Goal: Check status: Check status

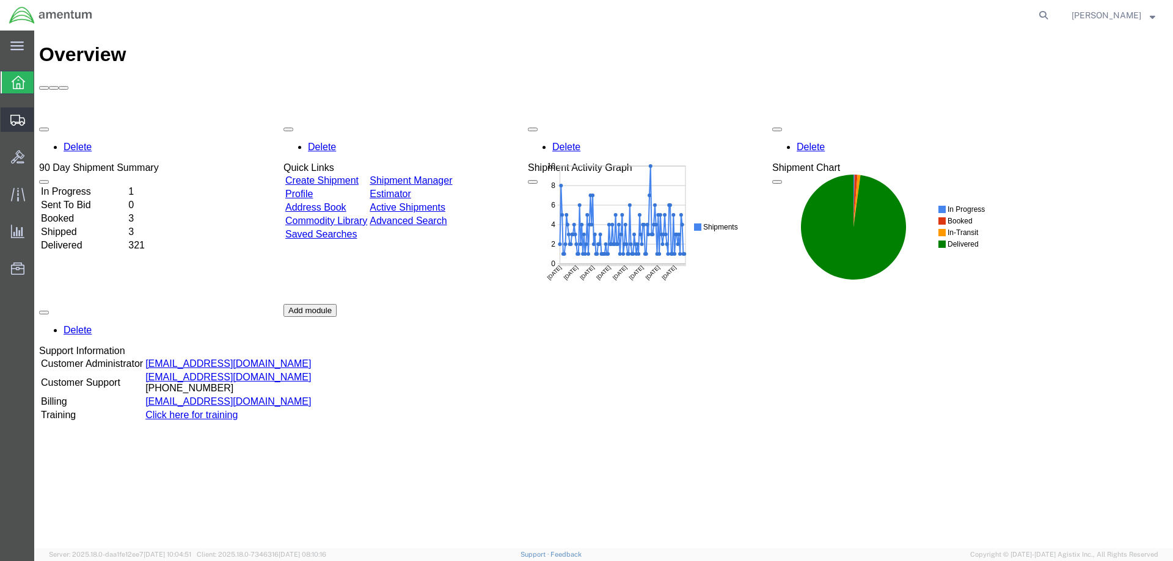
click at [42, 120] on span "Shipments" at bounding box center [38, 120] width 9 height 24
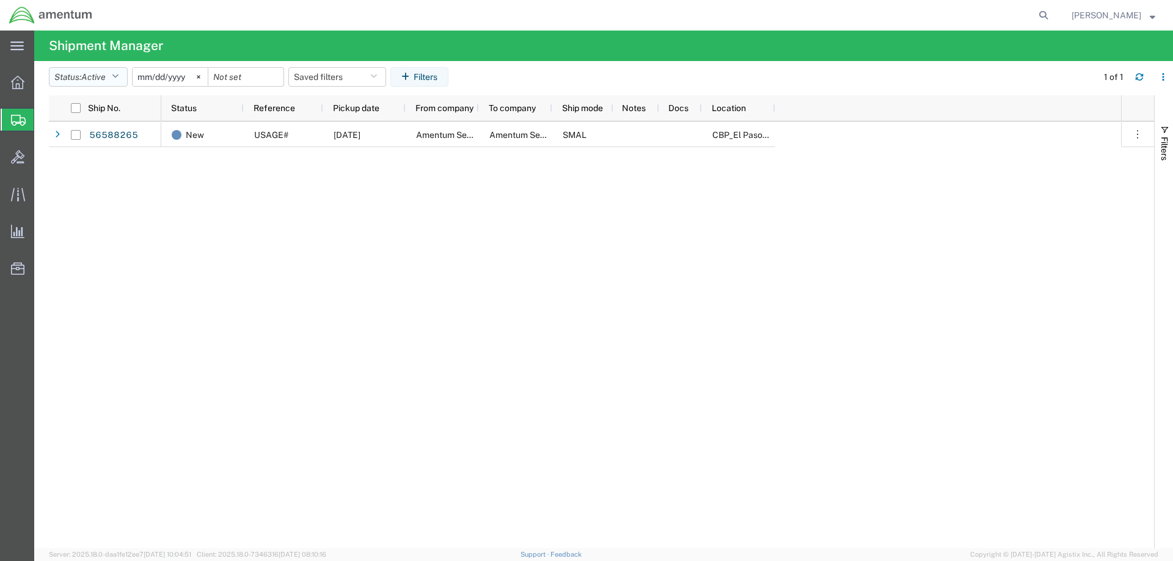
click at [115, 76] on icon "button" at bounding box center [115, 77] width 7 height 9
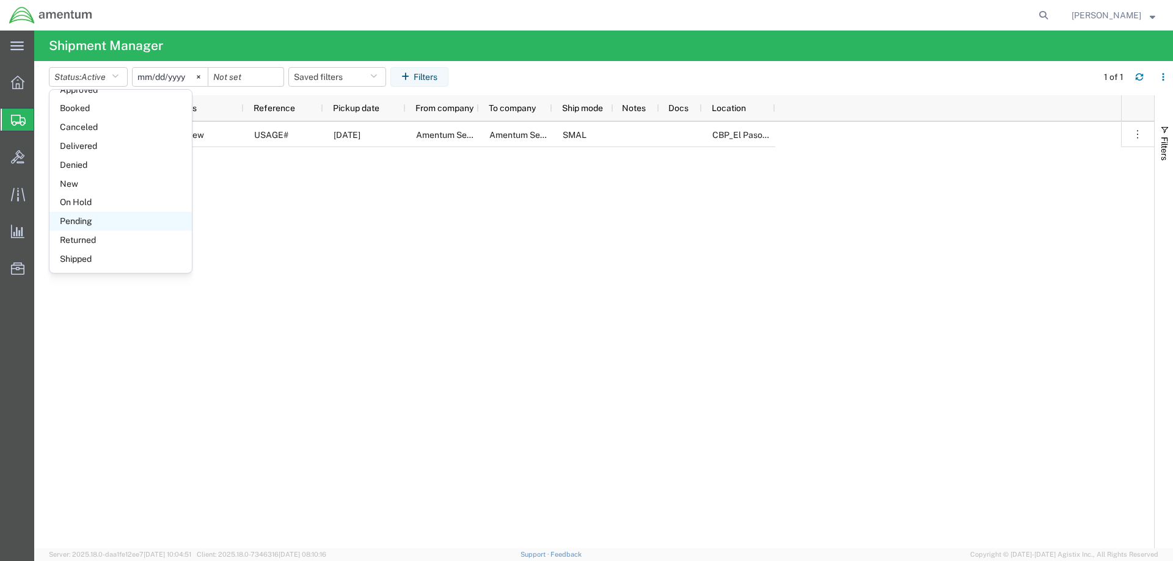
scroll to position [71, 0]
click at [89, 262] on span "Shipped" at bounding box center [120, 258] width 142 height 19
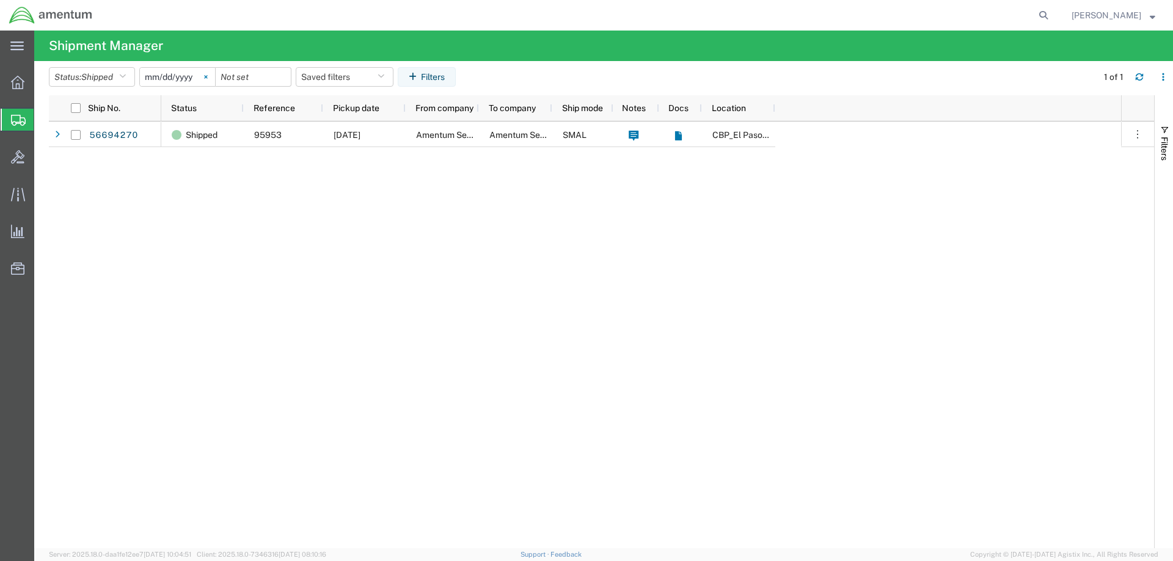
click at [207, 76] on icon at bounding box center [205, 76] width 3 height 3
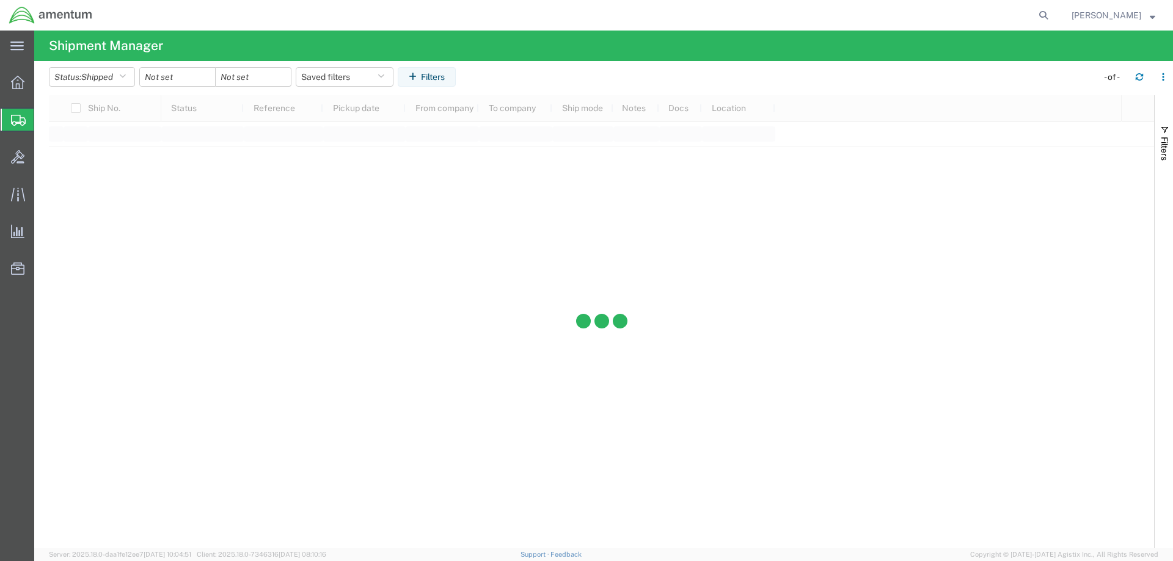
click at [210, 74] on div at bounding box center [177, 77] width 76 height 20
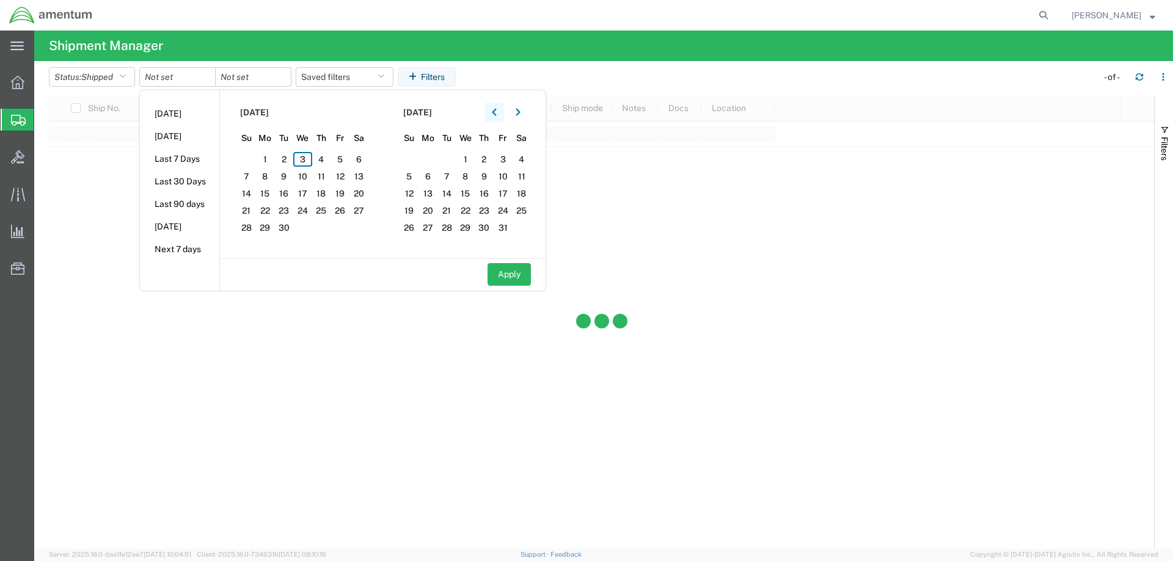
click at [497, 109] on icon "button" at bounding box center [494, 112] width 5 height 9
click at [492, 108] on button "button" at bounding box center [494, 113] width 20 height 20
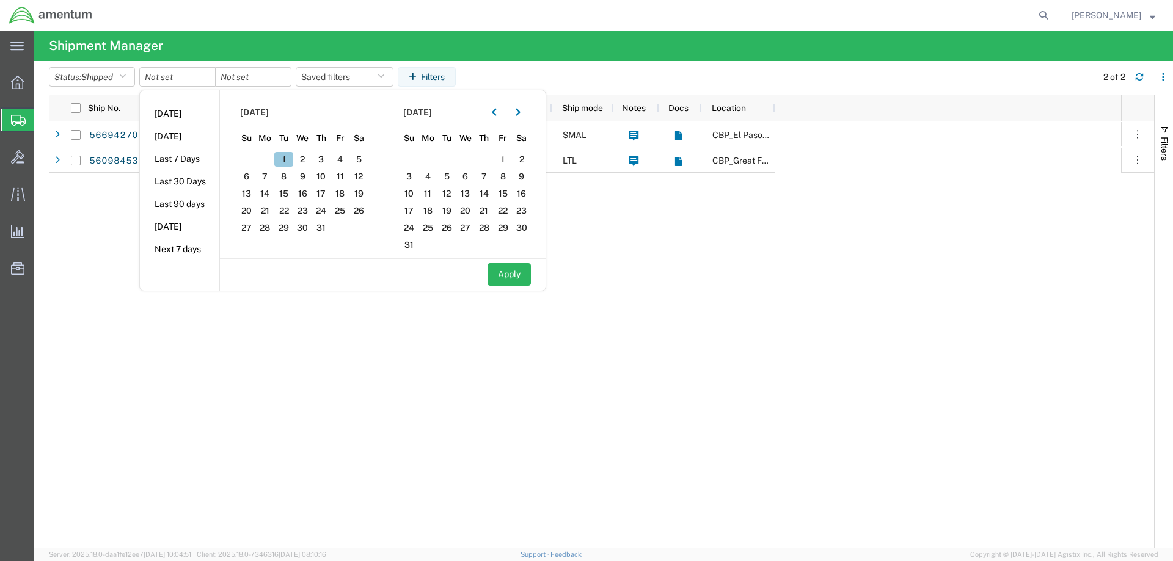
click at [289, 158] on span "1" at bounding box center [283, 159] width 19 height 15
click at [519, 274] on button "Apply" at bounding box center [508, 274] width 43 height 23
type input "[DATE]"
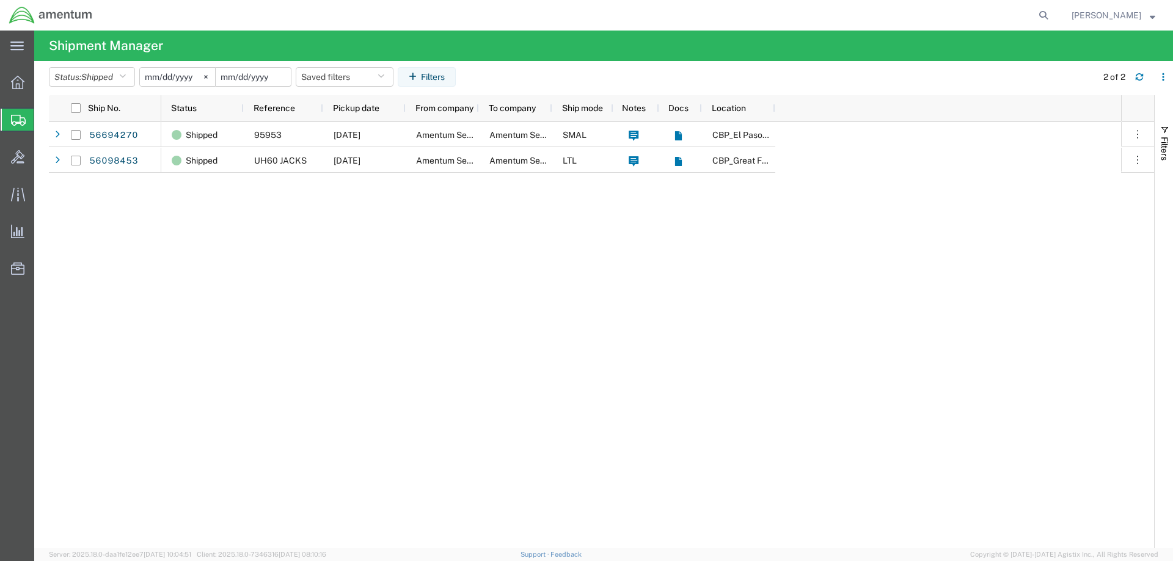
click at [253, 75] on input "date" at bounding box center [253, 77] width 75 height 18
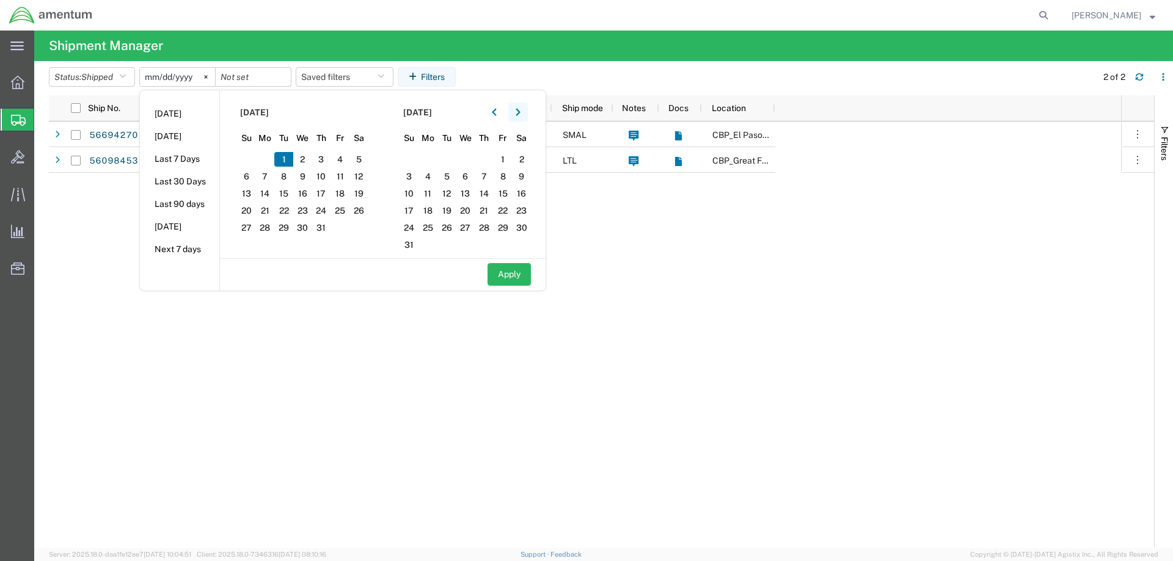
click at [520, 113] on icon "button" at bounding box center [518, 112] width 5 height 9
click at [496, 112] on icon "button" at bounding box center [494, 112] width 5 height 9
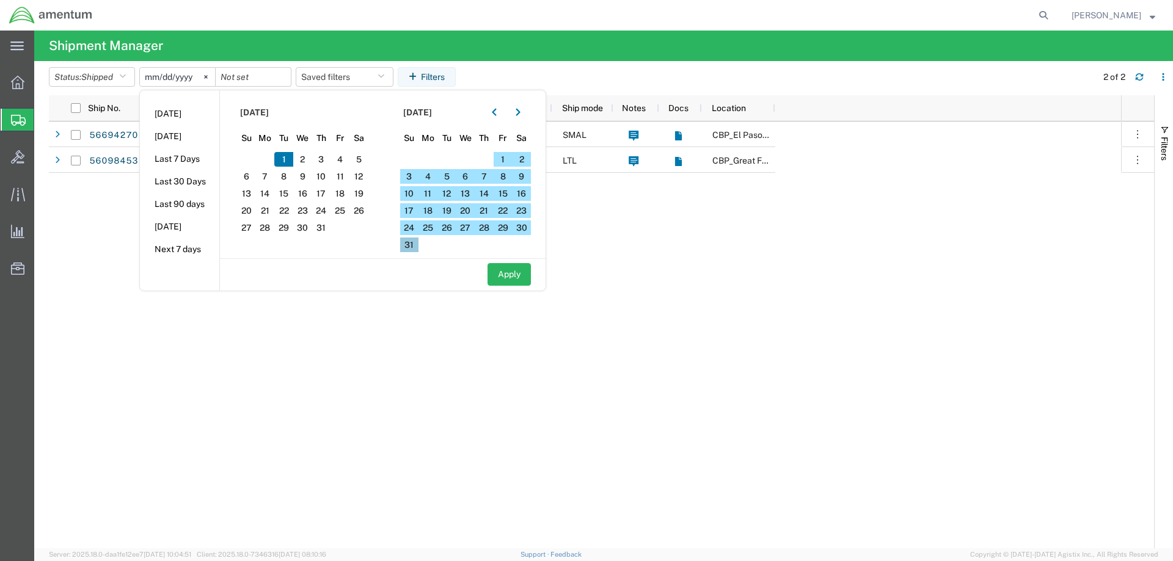
click at [415, 246] on span "31" at bounding box center [409, 245] width 19 height 15
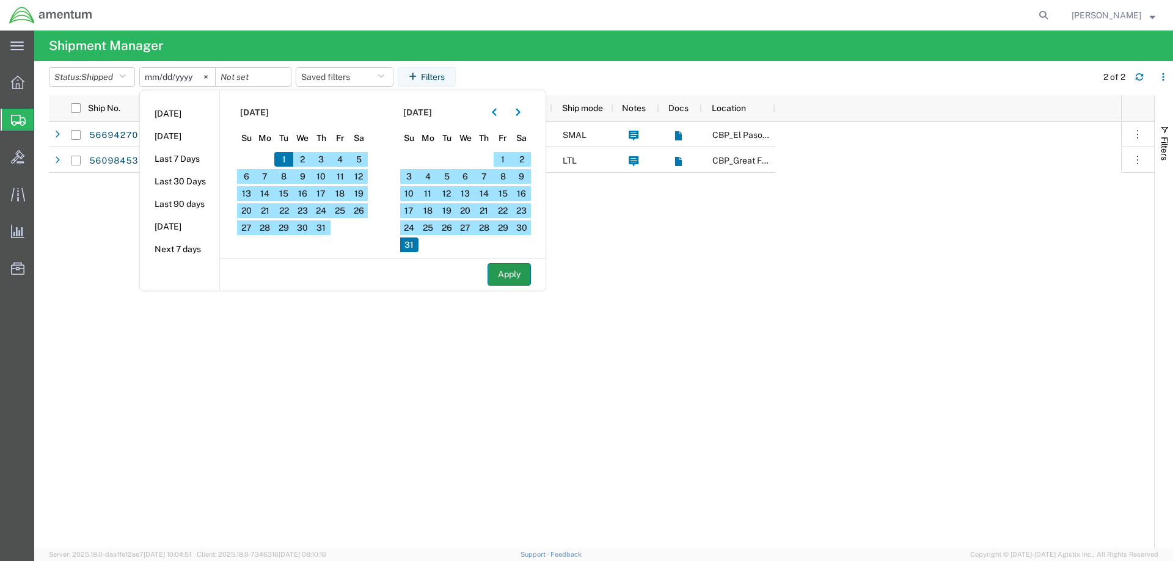
click at [503, 274] on button "Apply" at bounding box center [508, 274] width 43 height 23
type input "[DATE]"
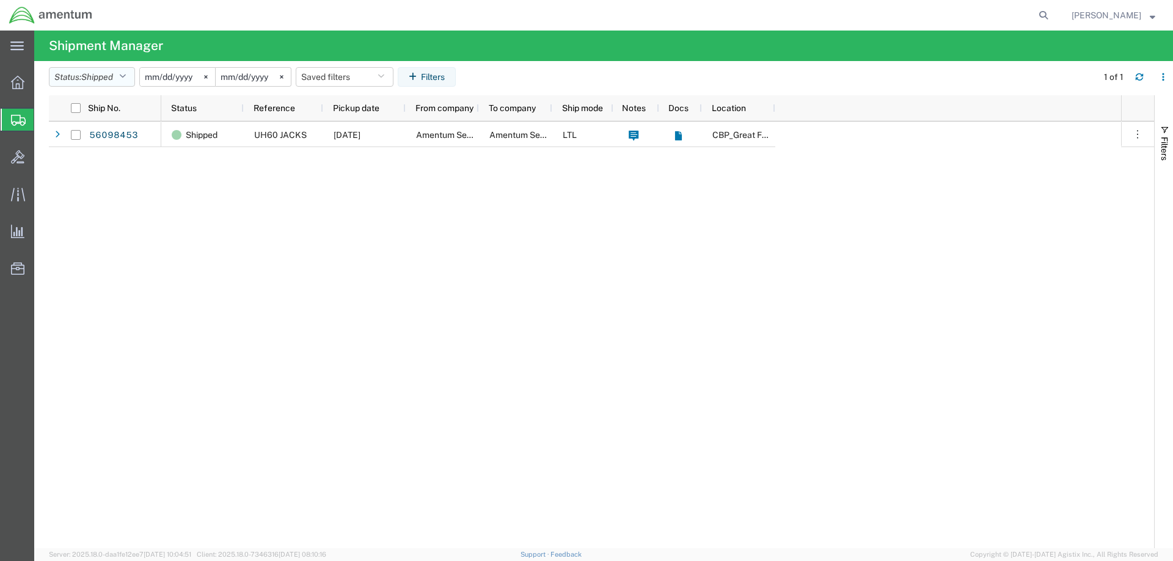
click at [126, 73] on icon "button" at bounding box center [122, 77] width 7 height 9
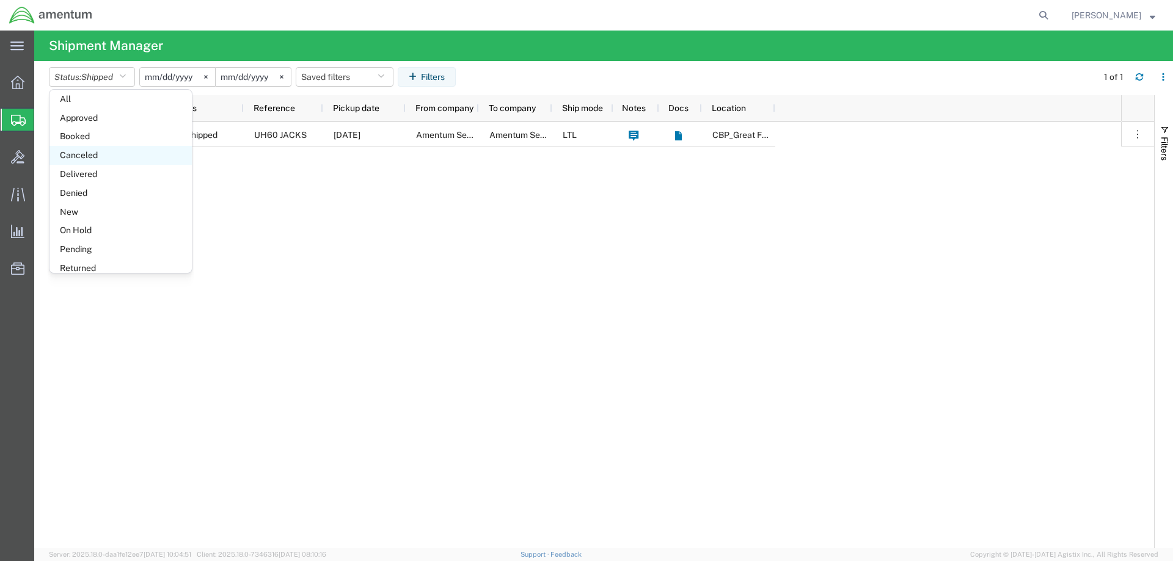
scroll to position [71, 0]
click at [98, 141] on span "Delivered" at bounding box center [120, 145] width 142 height 19
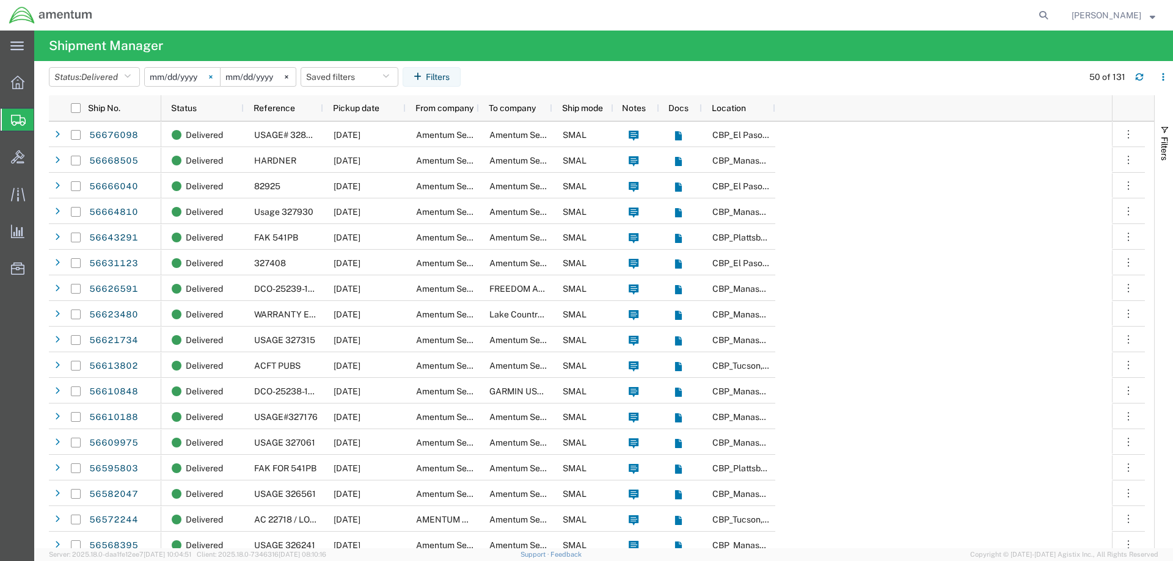
click at [218, 78] on svg-icon at bounding box center [211, 77] width 18 height 18
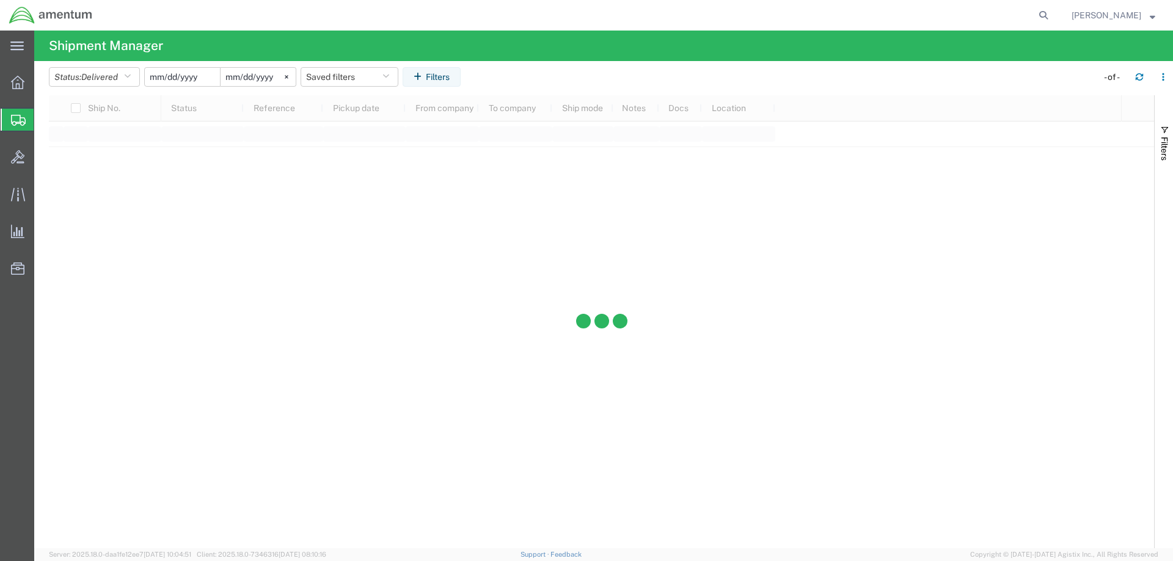
click at [197, 76] on input "date" at bounding box center [182, 77] width 75 height 18
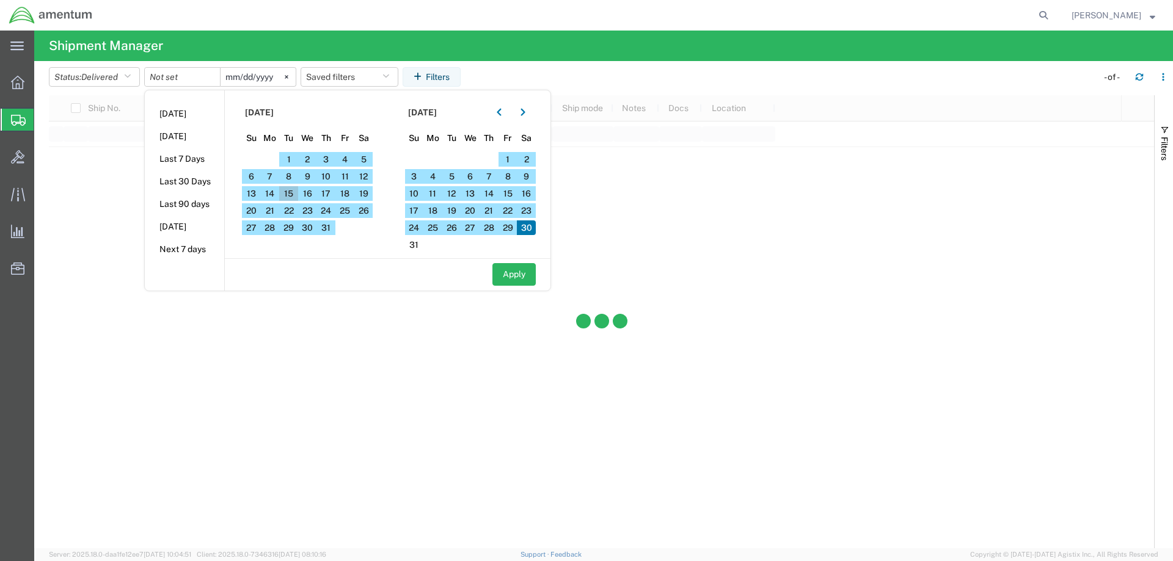
click at [297, 189] on span "15" at bounding box center [288, 193] width 19 height 15
click at [293, 74] on svg-icon at bounding box center [286, 77] width 18 height 18
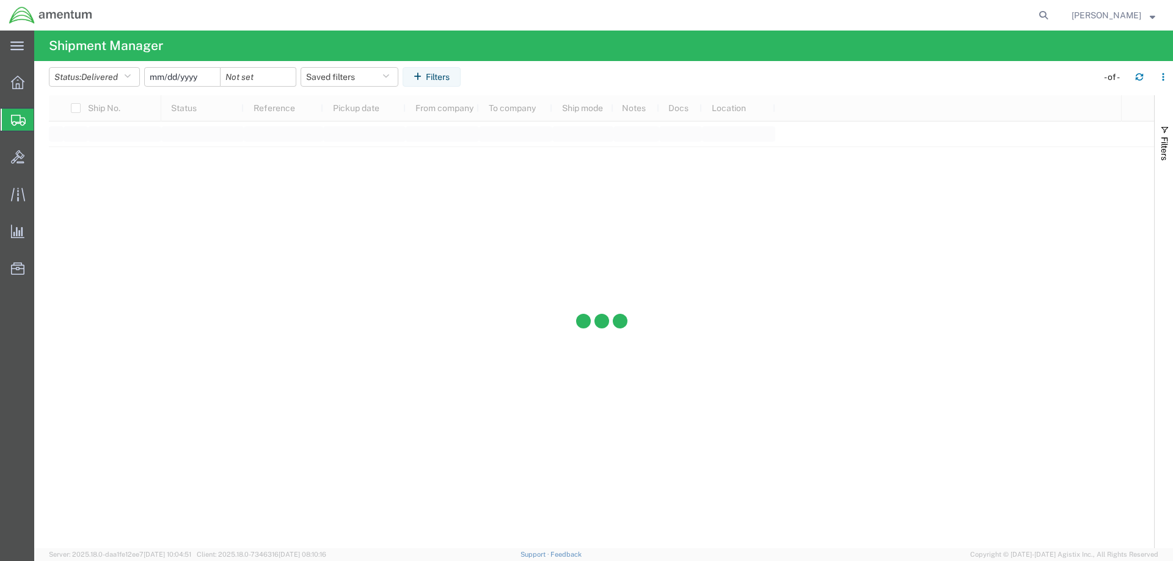
click at [189, 73] on input "date" at bounding box center [182, 77] width 75 height 18
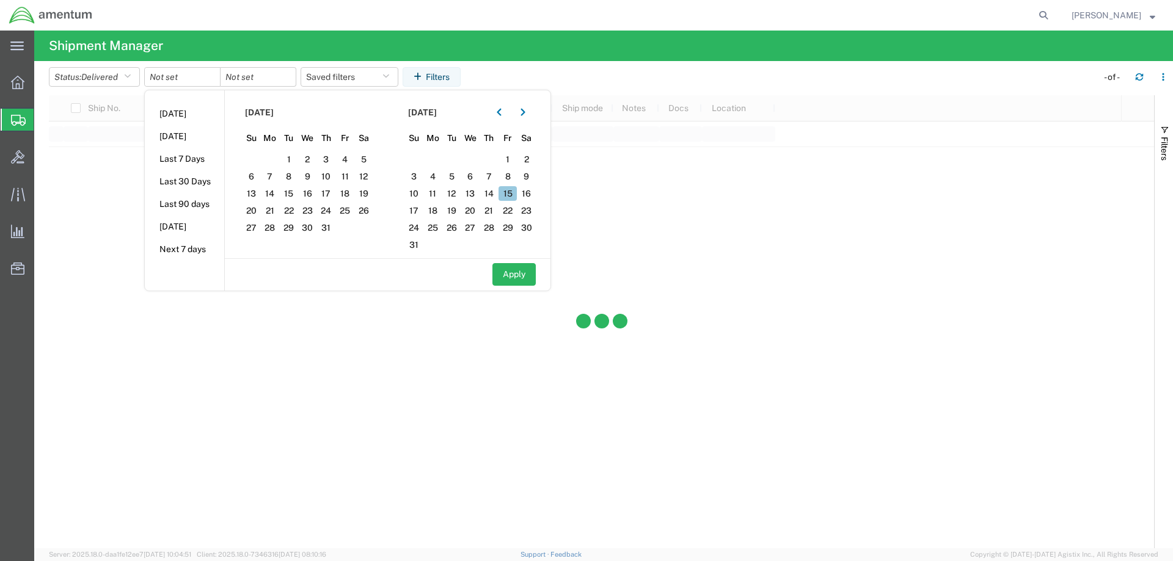
click at [514, 192] on span "15" at bounding box center [507, 193] width 19 height 15
click at [524, 272] on button "Apply" at bounding box center [513, 274] width 43 height 23
type input "[DATE]"
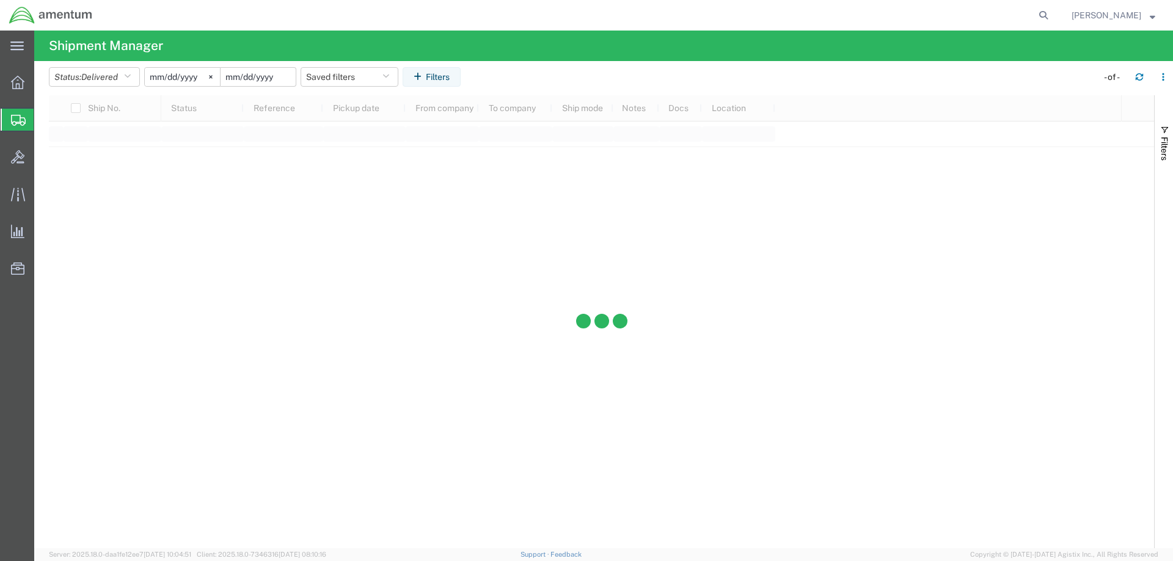
click at [280, 75] on input "date" at bounding box center [257, 77] width 75 height 18
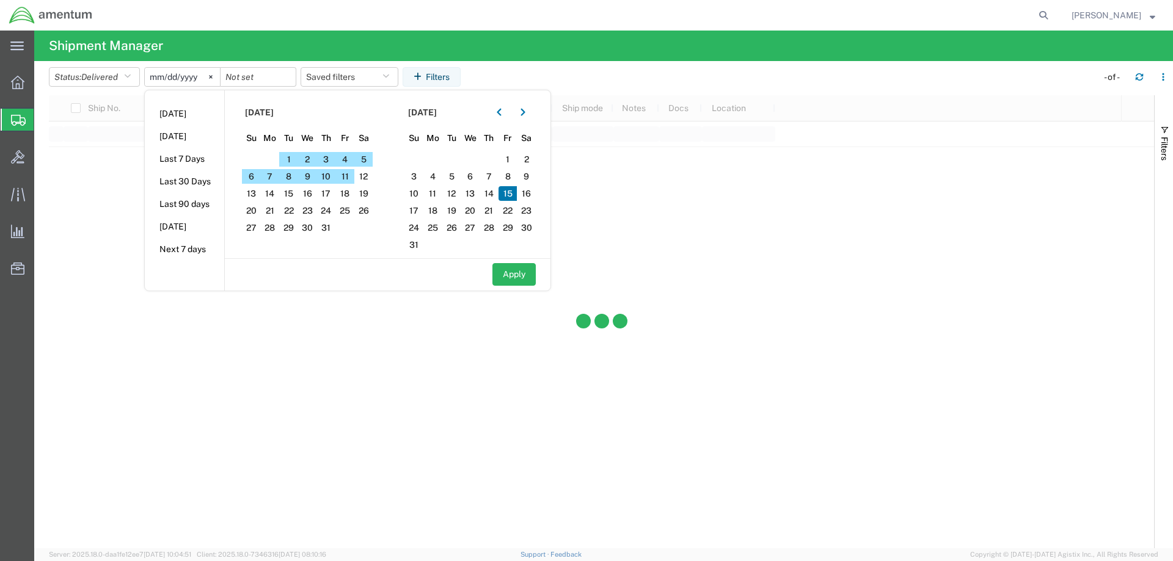
click at [511, 190] on span "15" at bounding box center [507, 193] width 19 height 15
click at [516, 282] on button "Apply" at bounding box center [513, 274] width 43 height 23
type input "[DATE]"
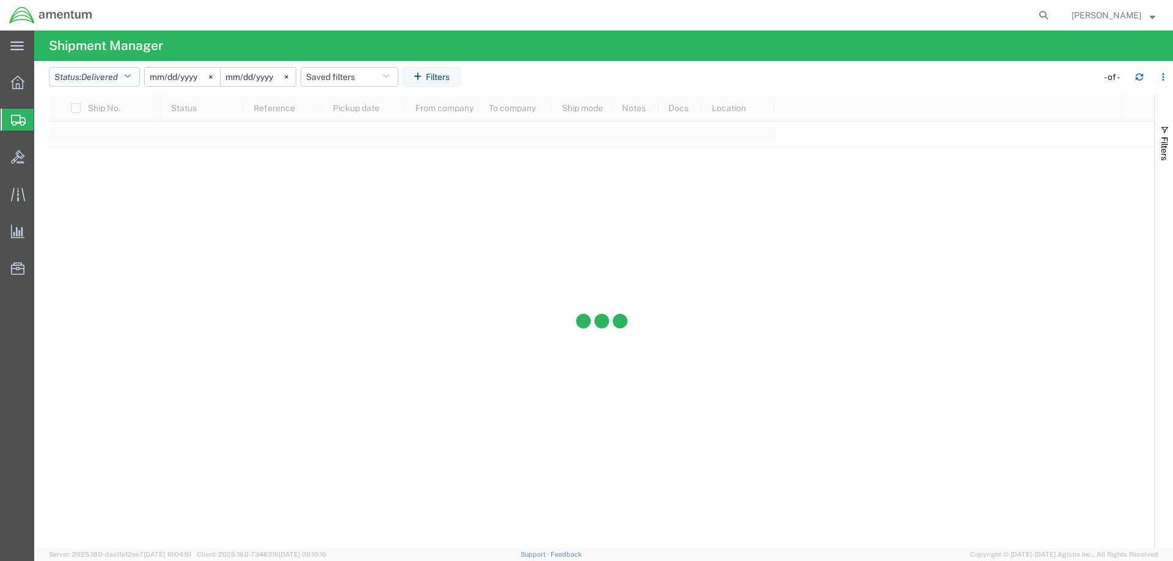
click at [131, 78] on icon "button" at bounding box center [127, 77] width 7 height 9
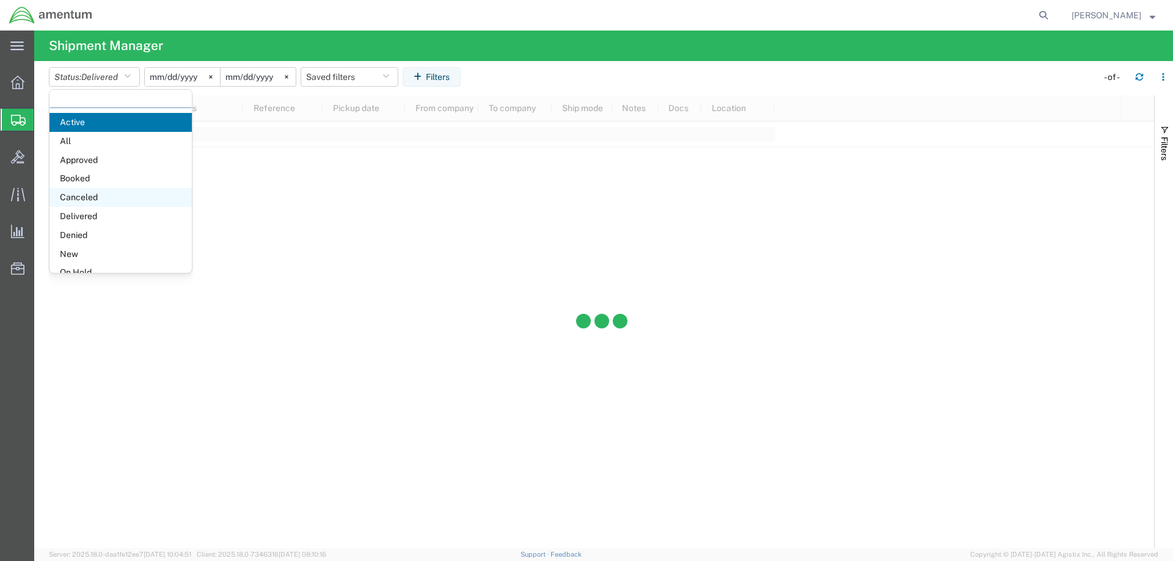
scroll to position [71, 0]
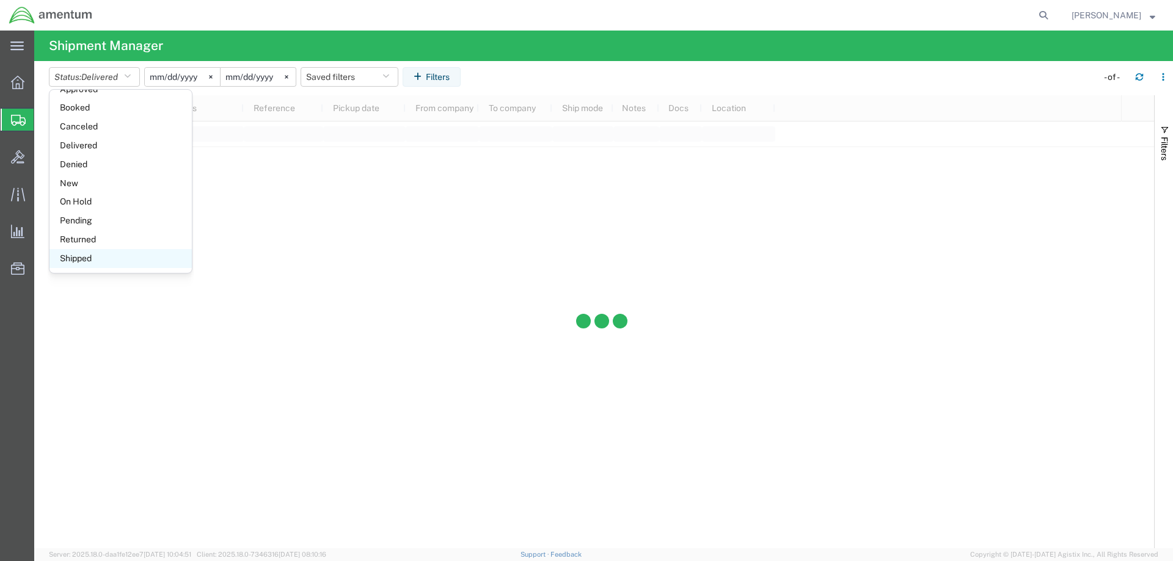
click at [99, 257] on span "Shipped" at bounding box center [120, 258] width 142 height 19
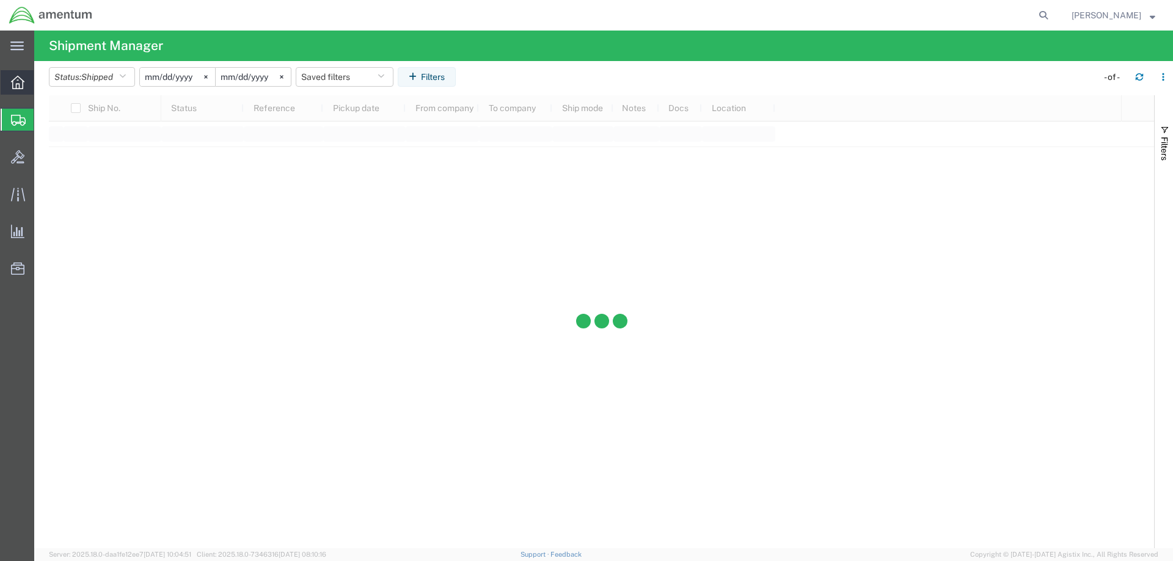
click at [13, 88] on icon at bounding box center [17, 82] width 13 height 13
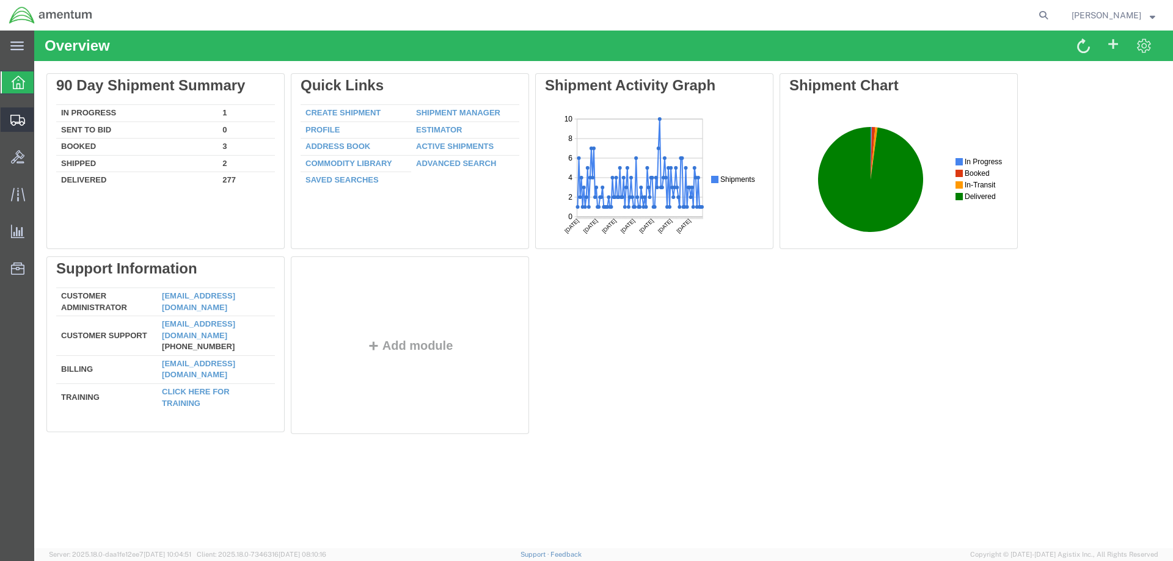
click at [20, 120] on icon at bounding box center [17, 120] width 15 height 11
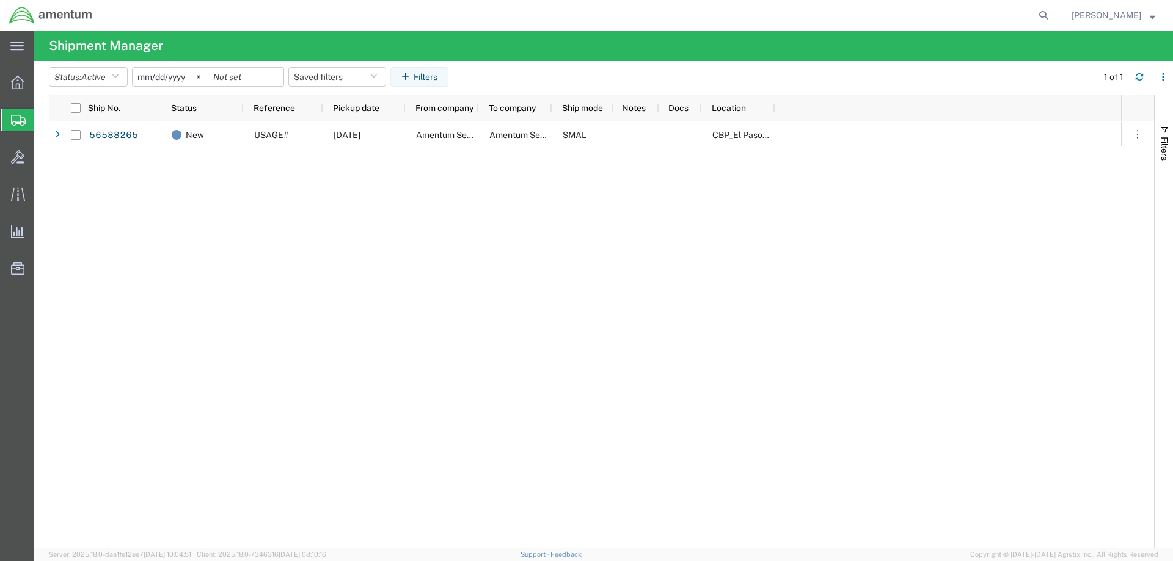
click at [194, 73] on input "[DATE]" at bounding box center [170, 77] width 75 height 18
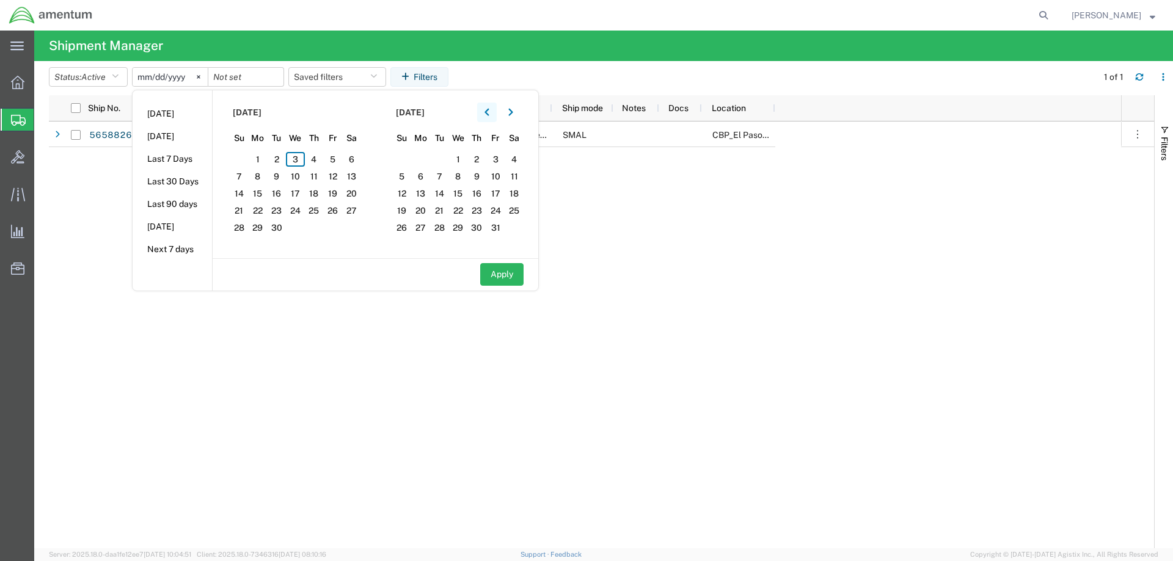
click at [489, 110] on icon "button" at bounding box center [486, 112] width 5 height 9
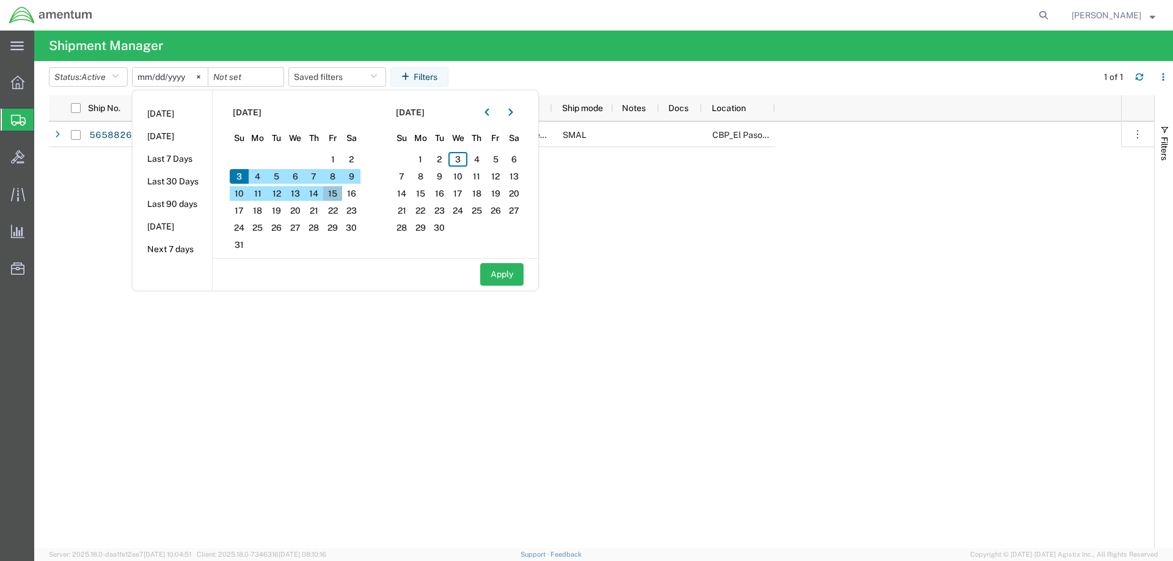
click at [338, 192] on span "15" at bounding box center [332, 193] width 19 height 15
click at [341, 192] on span "15" at bounding box center [332, 193] width 19 height 15
click at [517, 273] on button "Apply" at bounding box center [501, 274] width 43 height 23
type input "[DATE]"
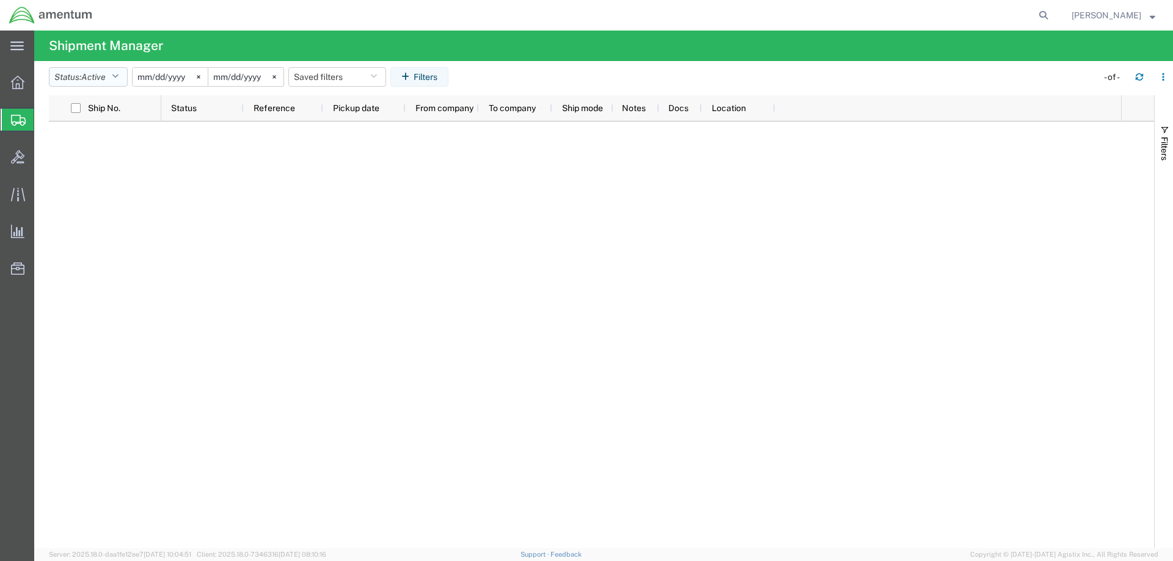
click at [127, 78] on button "Status: Active" at bounding box center [88, 77] width 79 height 20
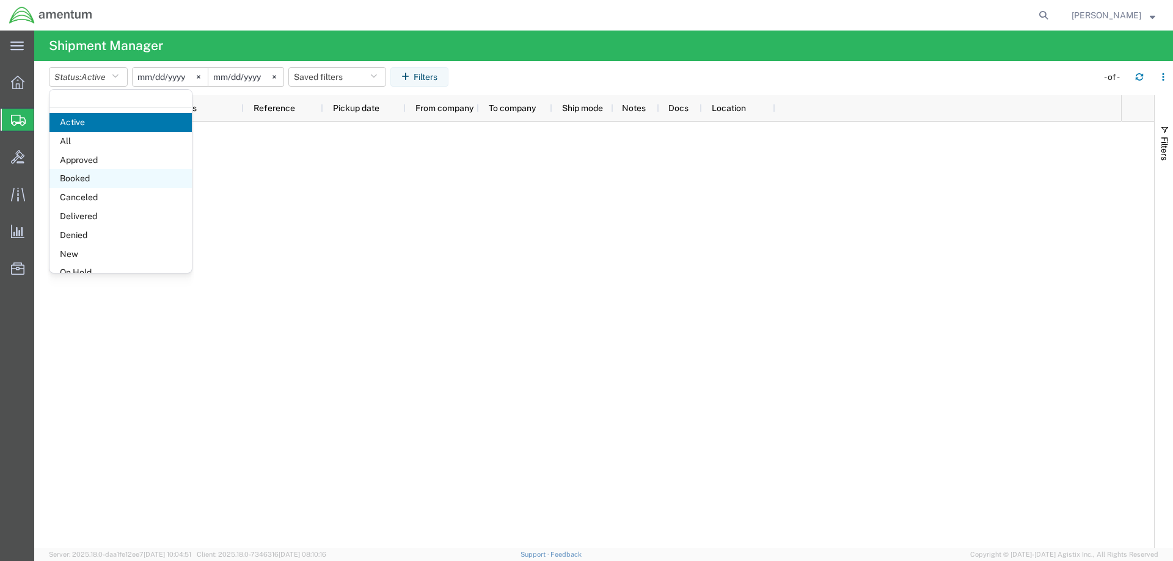
click at [97, 175] on span "Booked" at bounding box center [120, 178] width 142 height 19
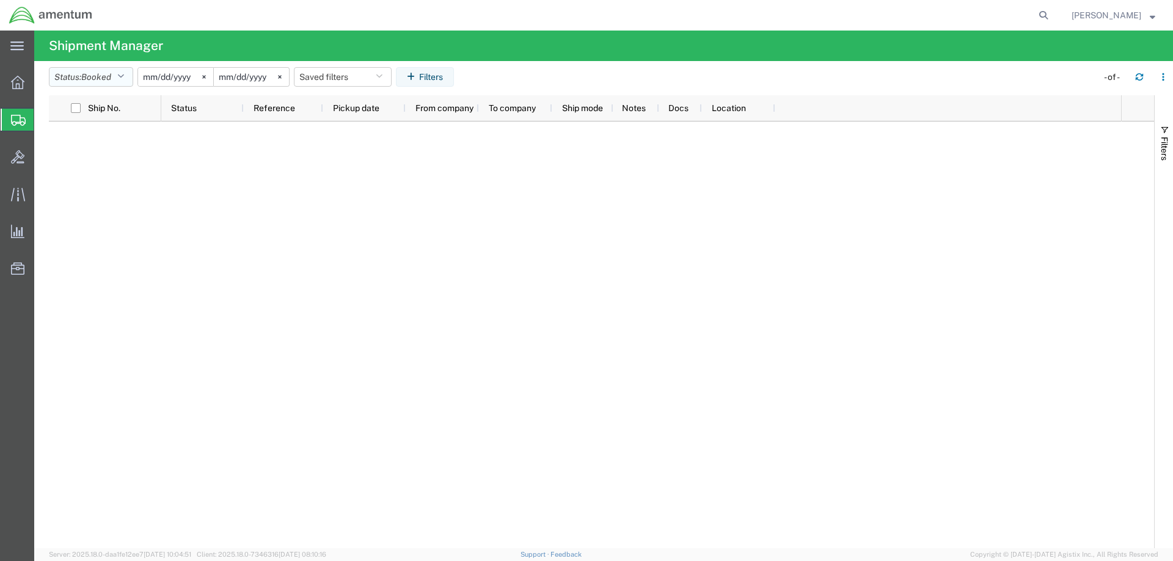
click at [124, 81] on icon "button" at bounding box center [120, 77] width 7 height 9
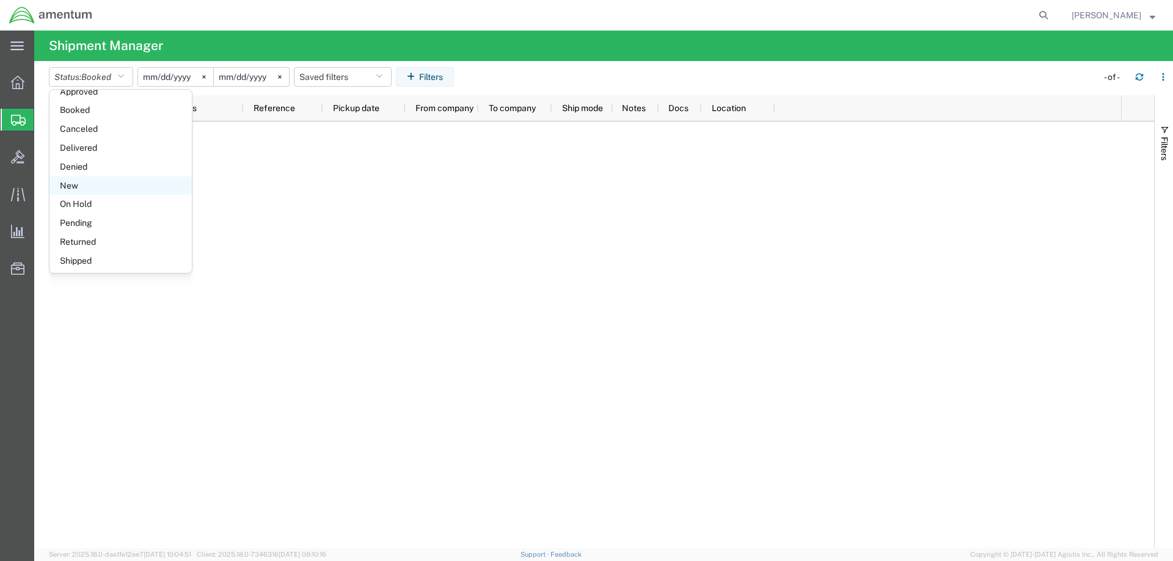
scroll to position [71, 0]
click at [79, 258] on span "Shipped" at bounding box center [120, 258] width 142 height 19
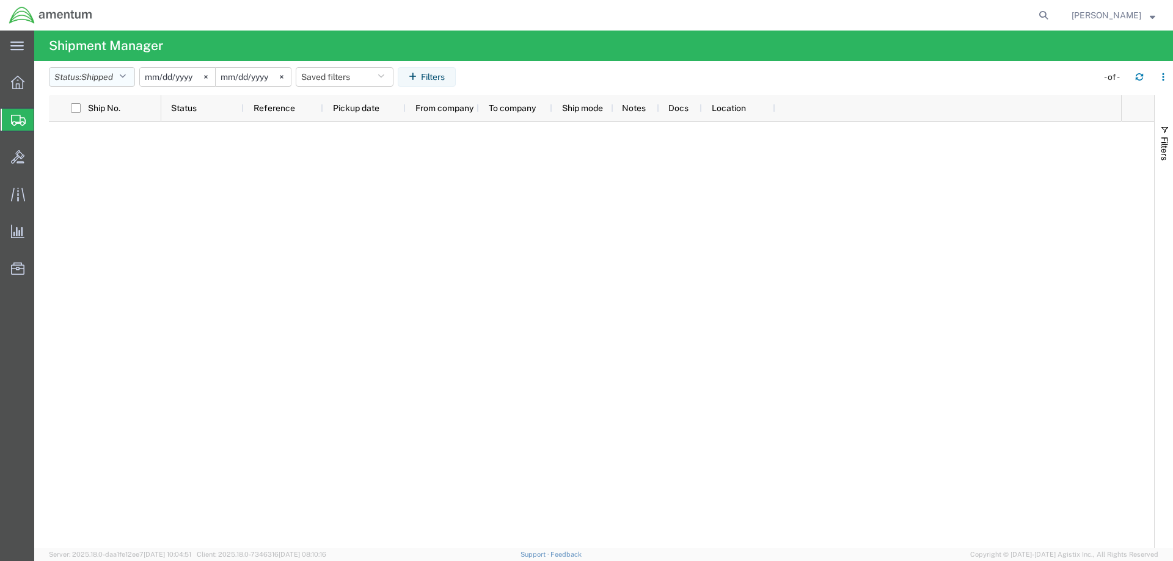
click at [126, 73] on icon "button" at bounding box center [122, 77] width 7 height 9
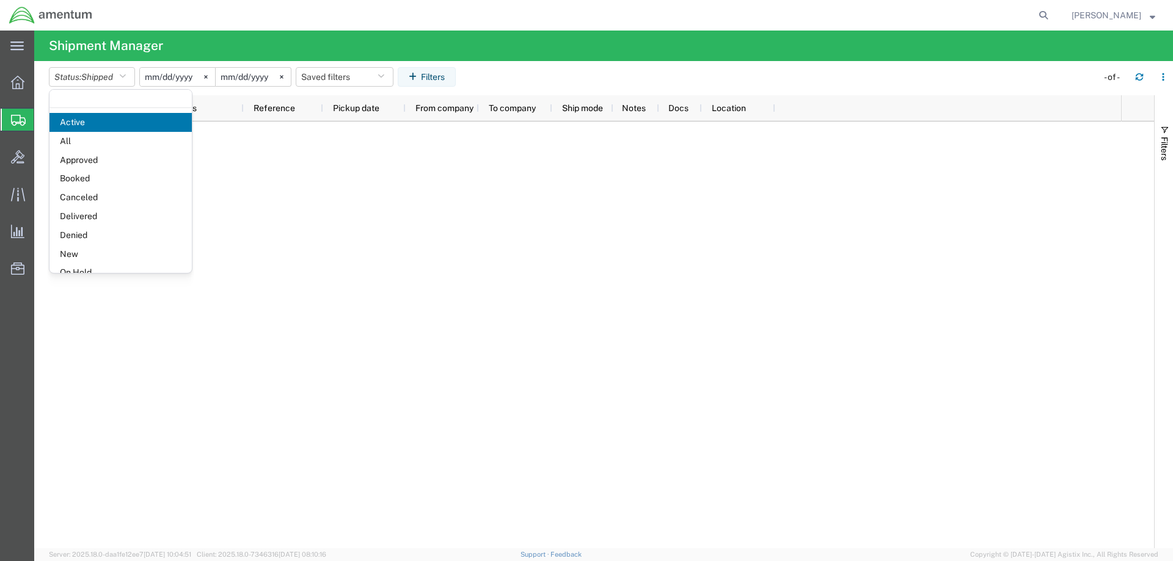
click at [118, 228] on span "Denied" at bounding box center [120, 235] width 142 height 19
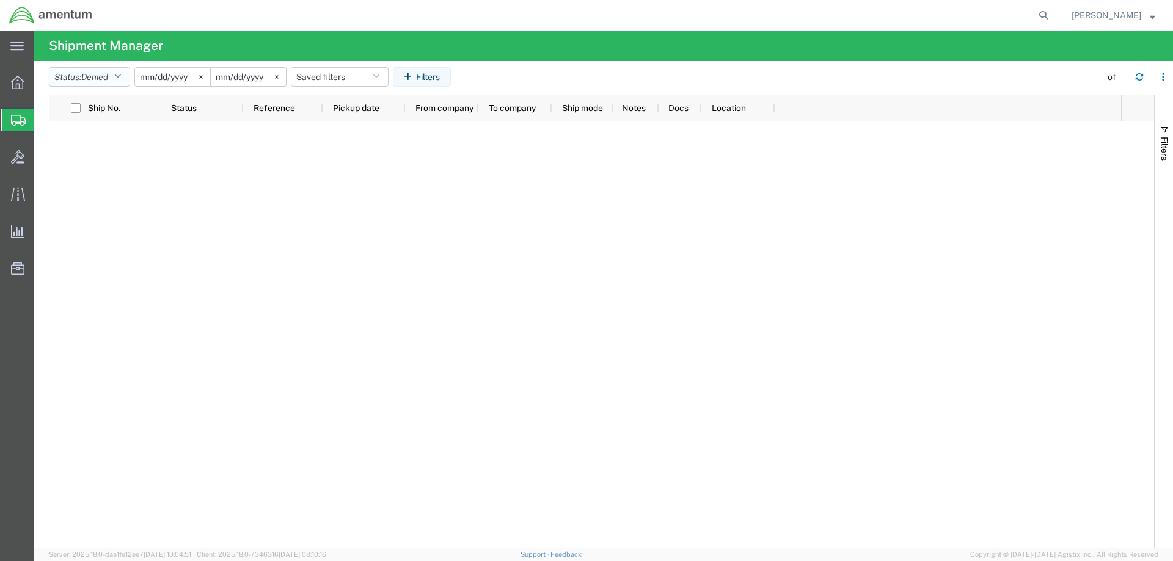
click at [120, 68] on button "Status: Denied" at bounding box center [89, 77] width 81 height 20
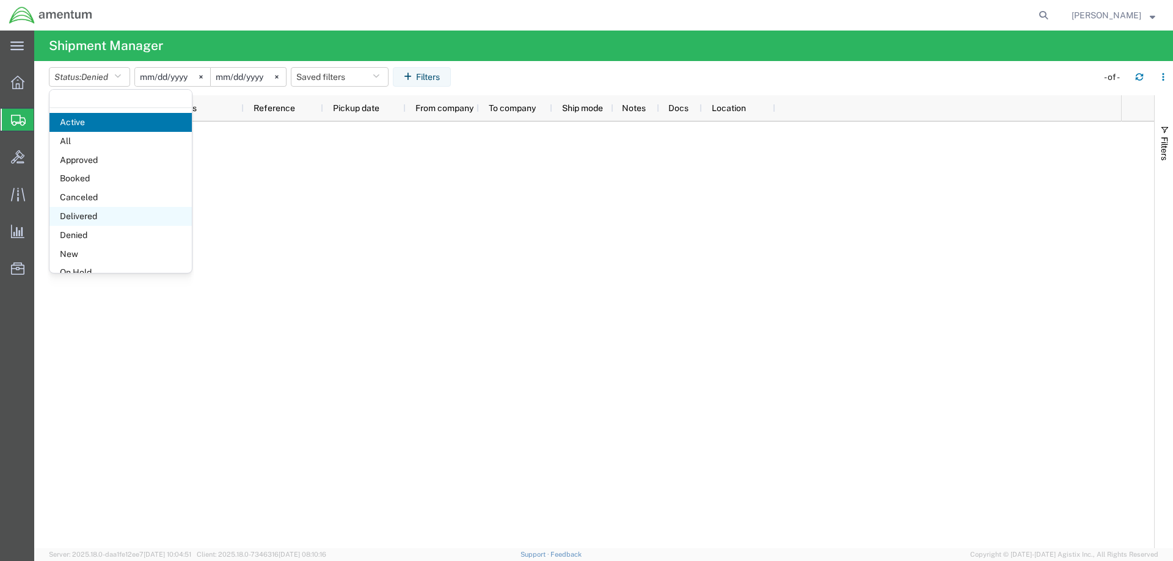
click at [108, 219] on span "Delivered" at bounding box center [120, 216] width 142 height 19
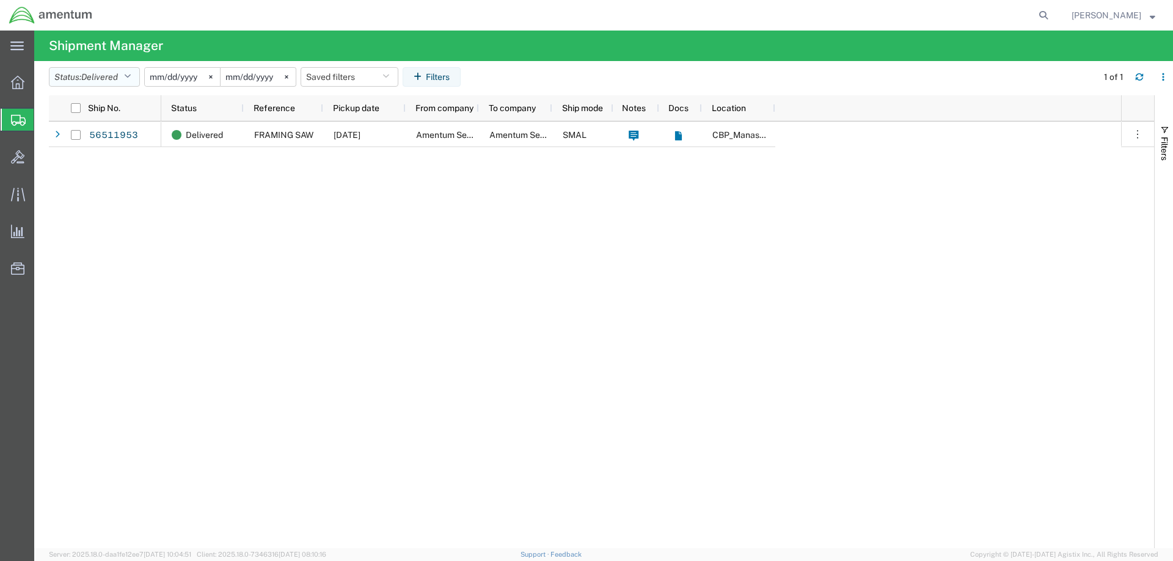
click at [125, 78] on button "Status: Delivered" at bounding box center [94, 77] width 91 height 20
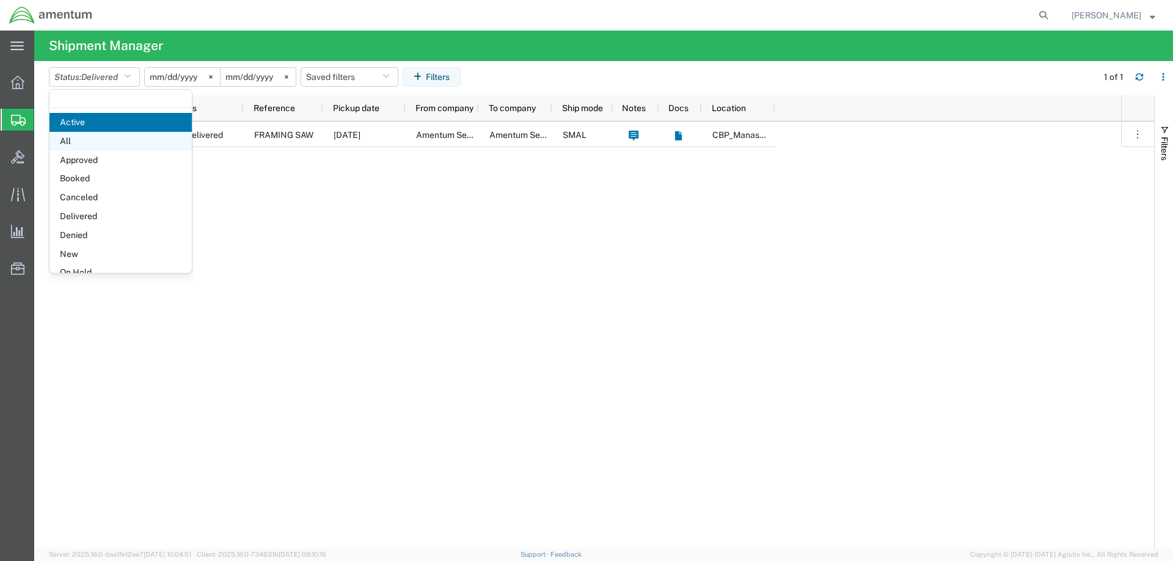
click at [111, 147] on span "All" at bounding box center [120, 141] width 142 height 19
